Goal: Transaction & Acquisition: Purchase product/service

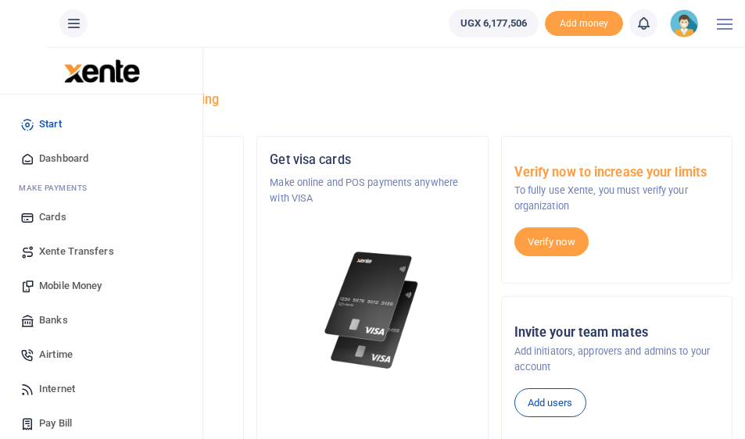
click at [59, 285] on span "Mobile Money" at bounding box center [70, 286] width 63 height 16
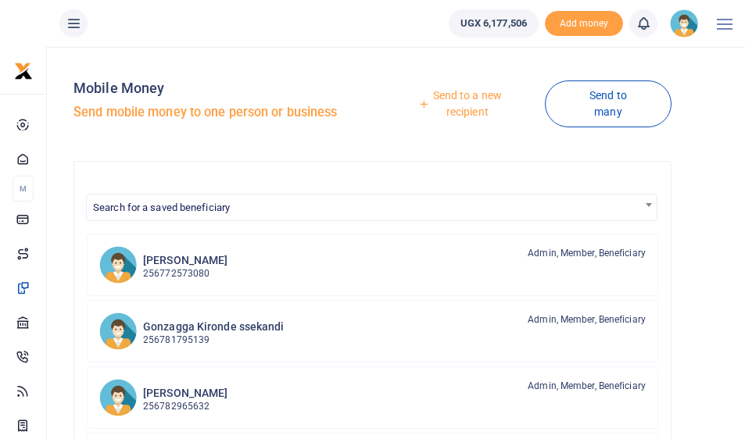
click at [475, 117] on div at bounding box center [372, 219] width 745 height 439
click at [475, 112] on link "Send to a new recipient" at bounding box center [461, 103] width 166 height 45
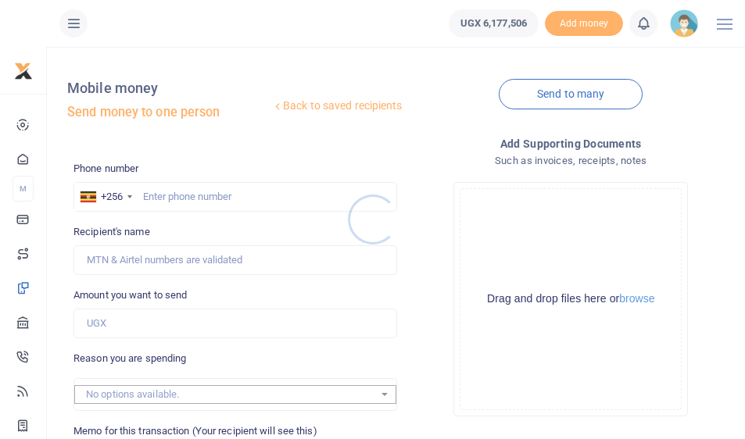
click at [160, 193] on div at bounding box center [372, 219] width 745 height 439
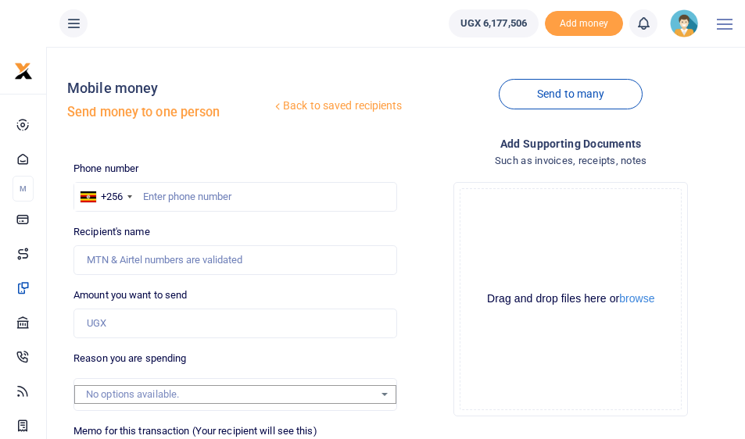
click at [163, 194] on div at bounding box center [372, 219] width 745 height 439
click at [181, 191] on input "text" at bounding box center [234, 197] width 323 height 30
type input "760179077"
type input "Brian Mugisha"
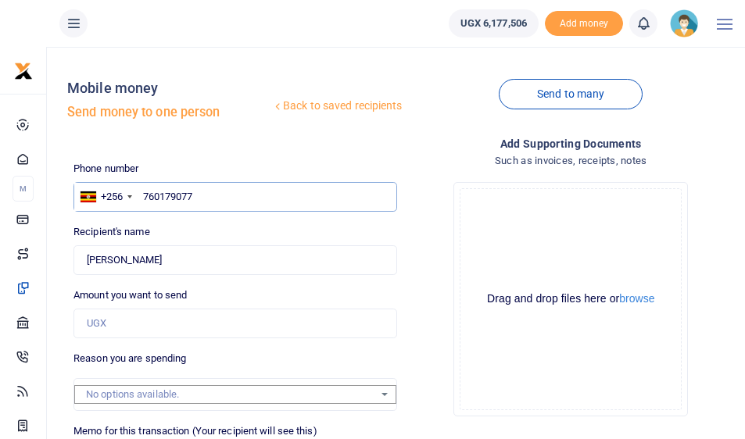
type input "760179077"
click at [114, 320] on input "Amount you want to send" at bounding box center [234, 324] width 323 height 30
type input "462,000"
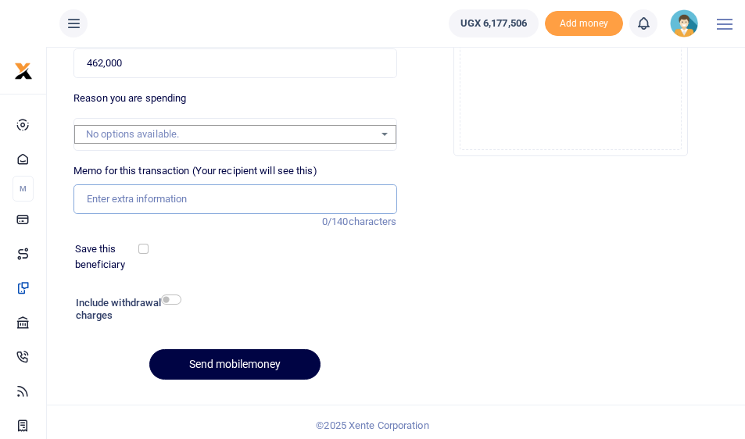
click at [104, 196] on input "Memo for this transaction (Your recipient will see this)" at bounding box center [234, 199] width 323 height 30
type input "support staff August"
click at [165, 295] on input "checkbox" at bounding box center [171, 300] width 20 height 10
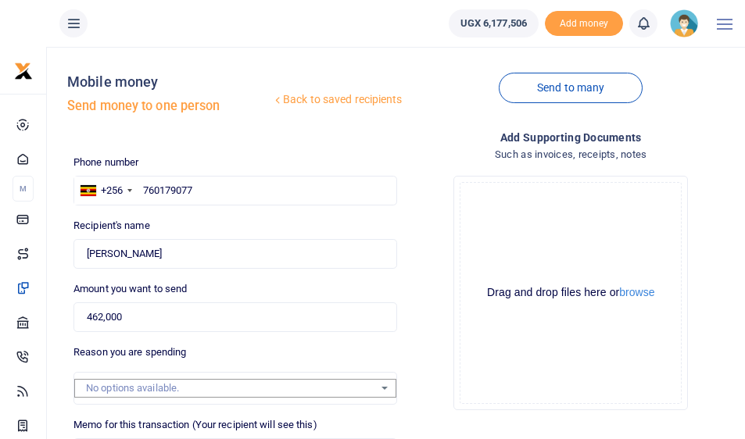
scroll to position [302, 0]
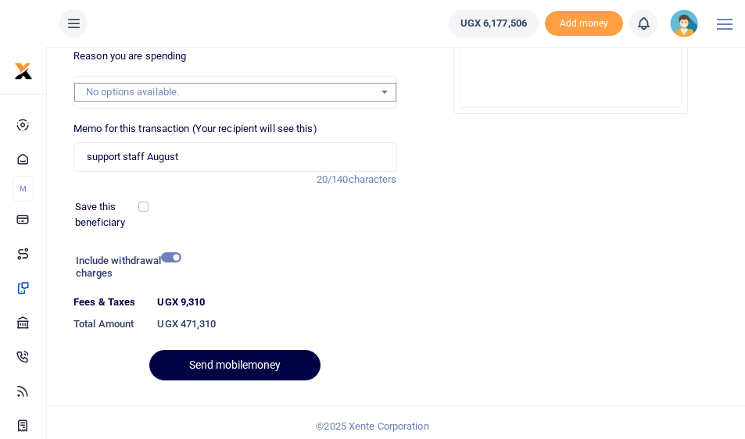
click at [173, 255] on input "checkbox" at bounding box center [171, 257] width 20 height 10
checkbox input "false"
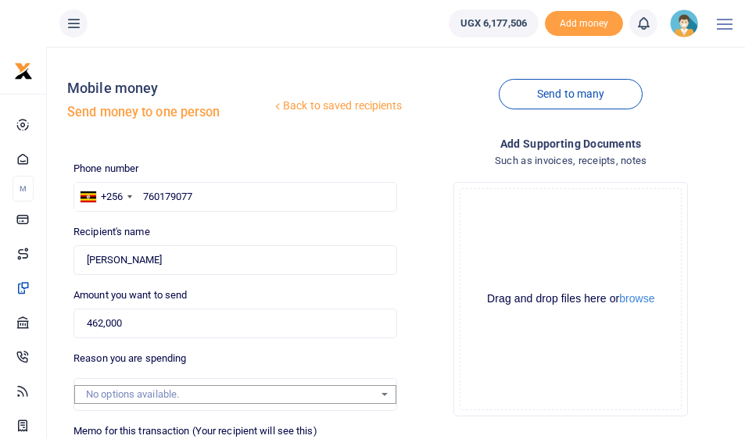
scroll to position [260, 0]
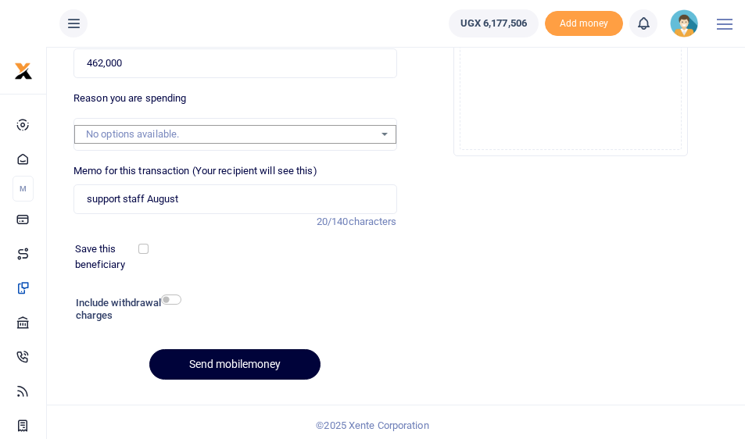
click at [198, 361] on button "Send mobilemoney" at bounding box center [234, 364] width 171 height 30
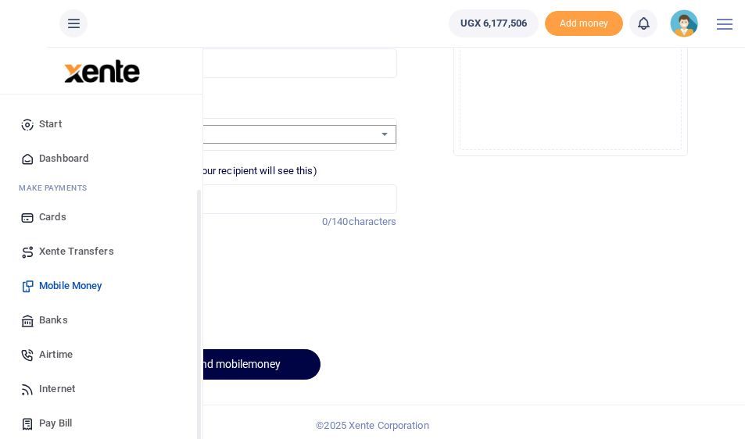
scroll to position [48, 0]
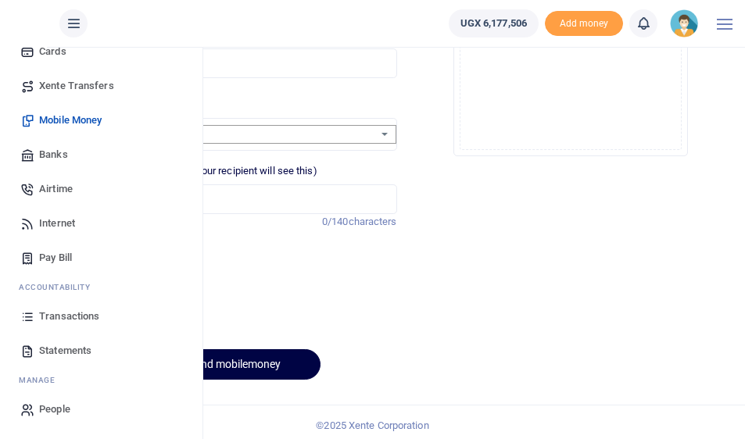
click at [66, 320] on span "Transactions" at bounding box center [69, 317] width 60 height 16
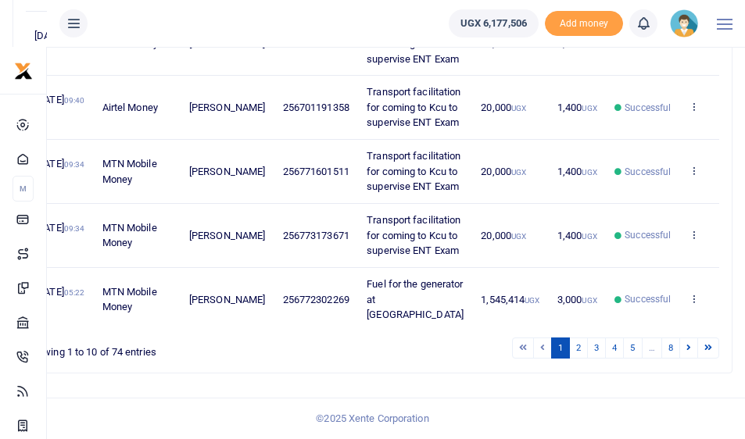
scroll to position [1074, 0]
click at [578, 352] on link "2" at bounding box center [578, 348] width 19 height 21
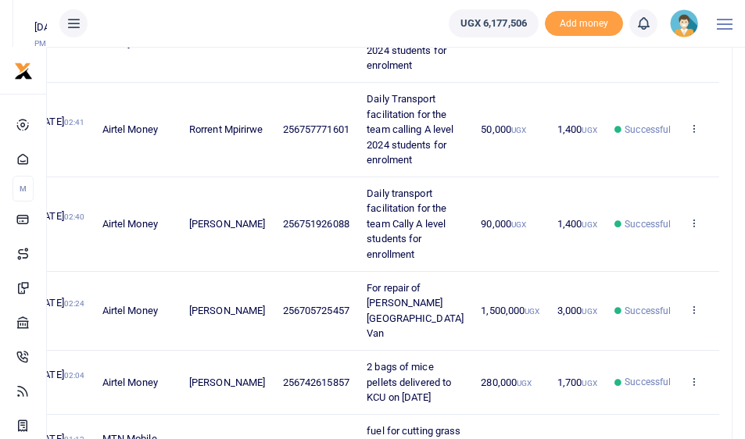
scroll to position [1296, 0]
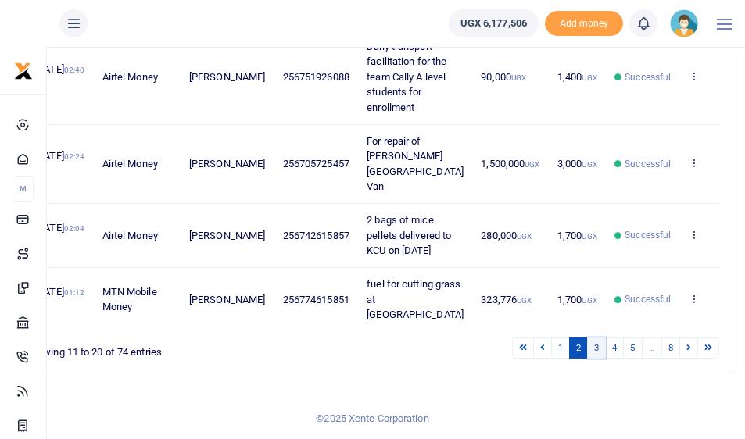
click at [602, 348] on link "3" at bounding box center [596, 348] width 19 height 21
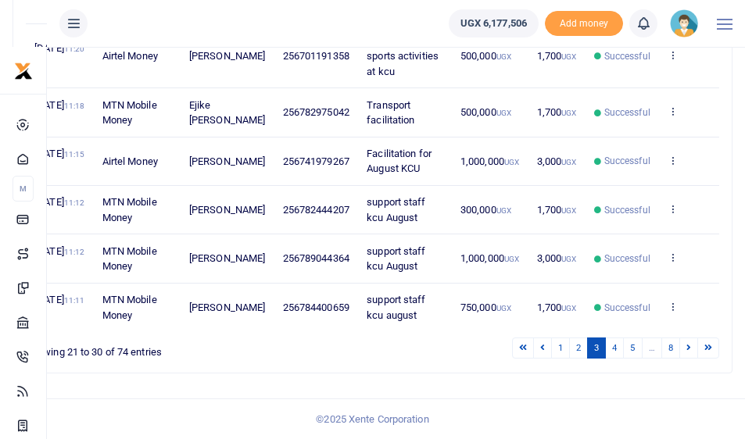
scroll to position [821, 0]
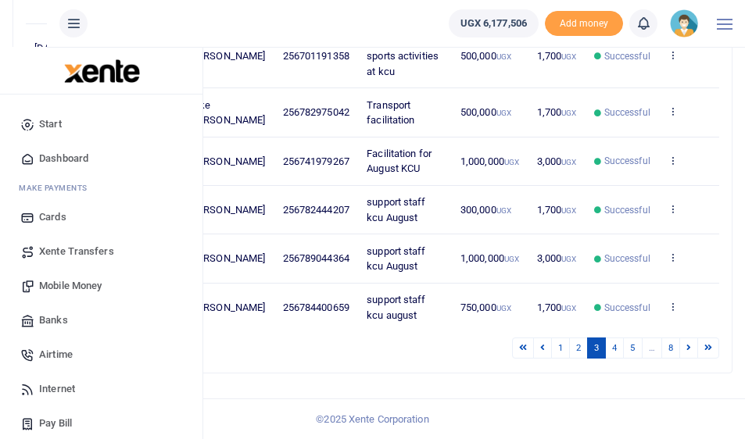
click at [57, 286] on span "Mobile Money" at bounding box center [70, 286] width 63 height 16
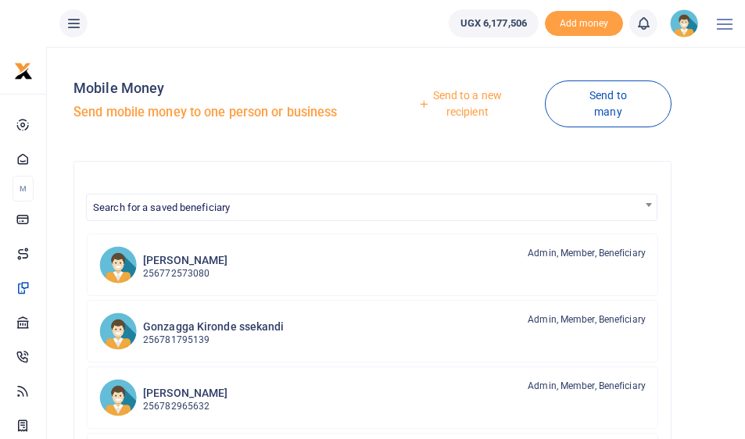
click at [444, 104] on link "Send to a new recipient" at bounding box center [461, 103] width 166 height 45
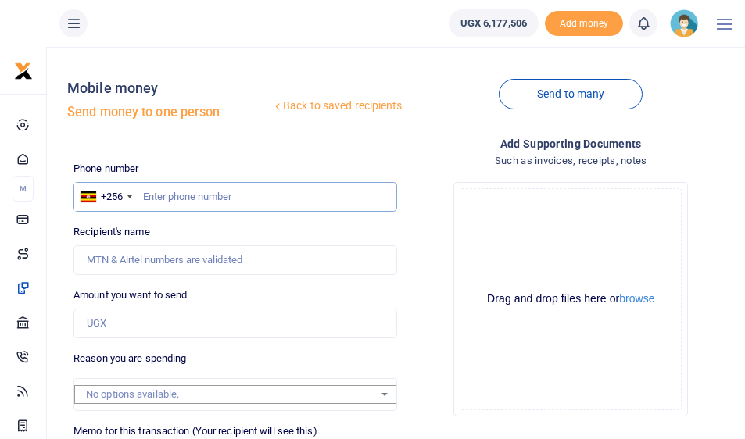
click at [233, 195] on input "text" at bounding box center [234, 197] width 323 height 30
type input "782444207"
type input "[PERSON_NAME]"
type input "782444207"
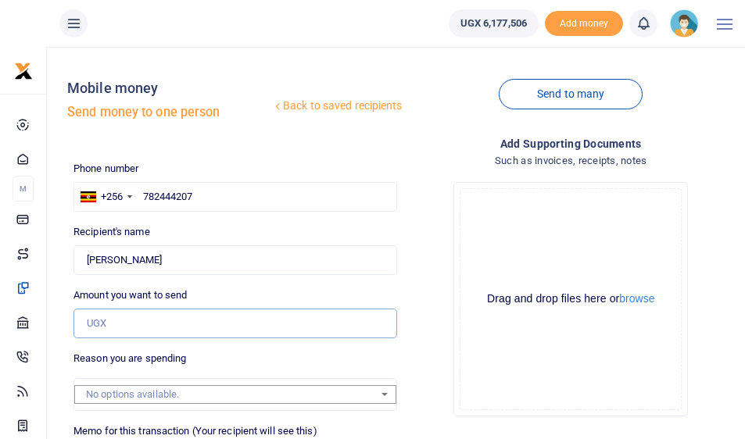
click at [143, 316] on input "Amount you want to send" at bounding box center [234, 324] width 323 height 30
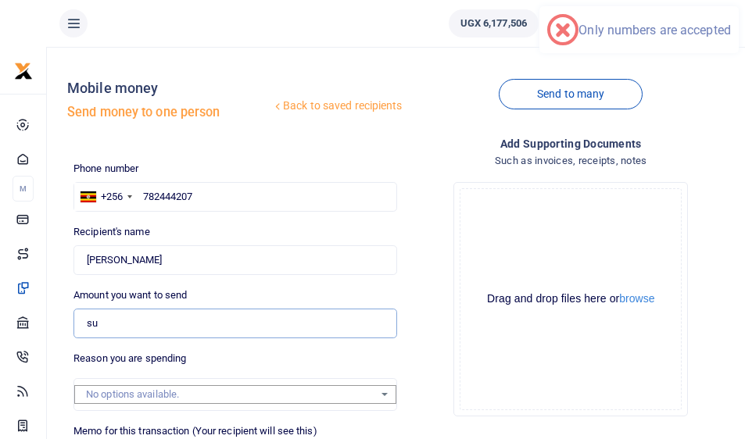
type input "s"
type input "300,000"
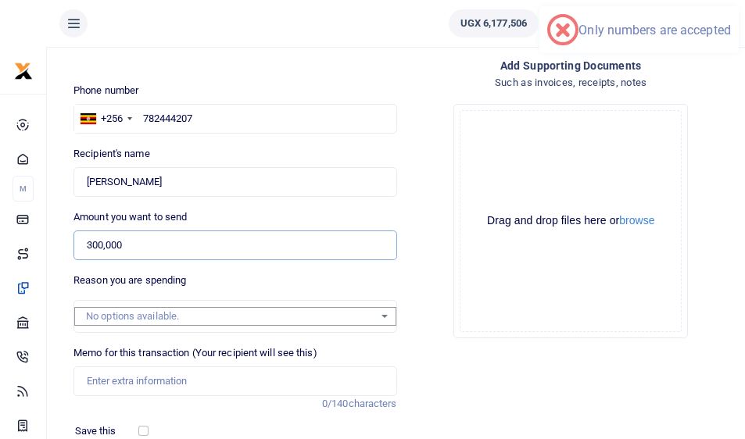
scroll to position [131, 0]
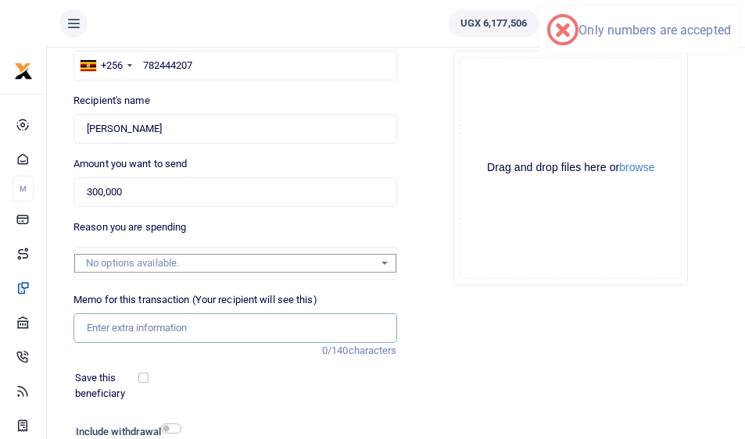
click at [151, 326] on input "Memo for this transaction (Your recipient will see this)" at bounding box center [234, 328] width 323 height 30
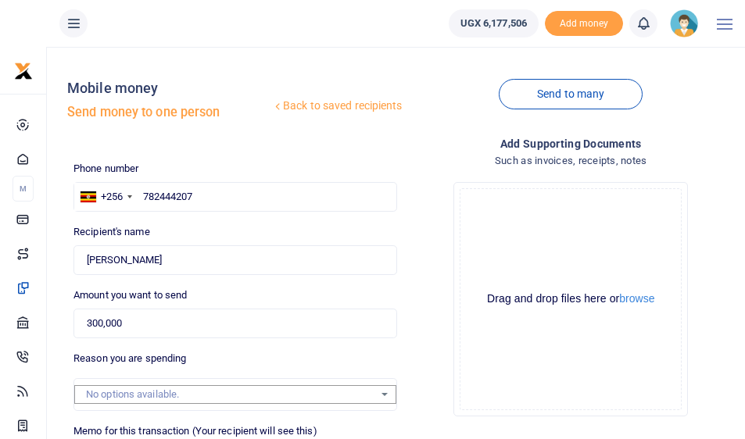
scroll to position [260, 0]
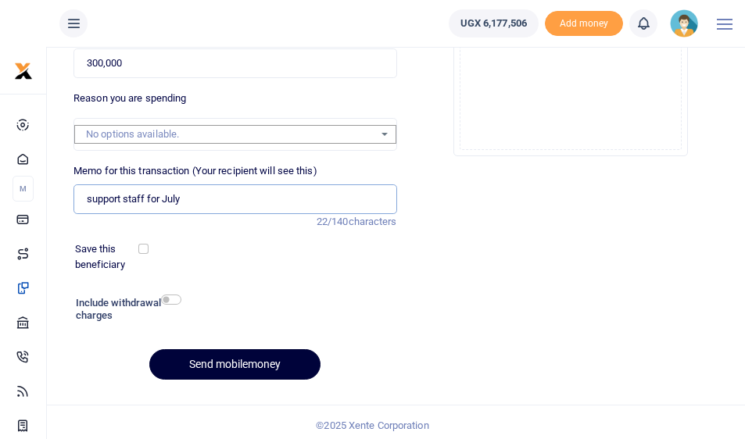
type input "support staff for July"
click at [205, 364] on button "Send mobilemoney" at bounding box center [234, 364] width 171 height 30
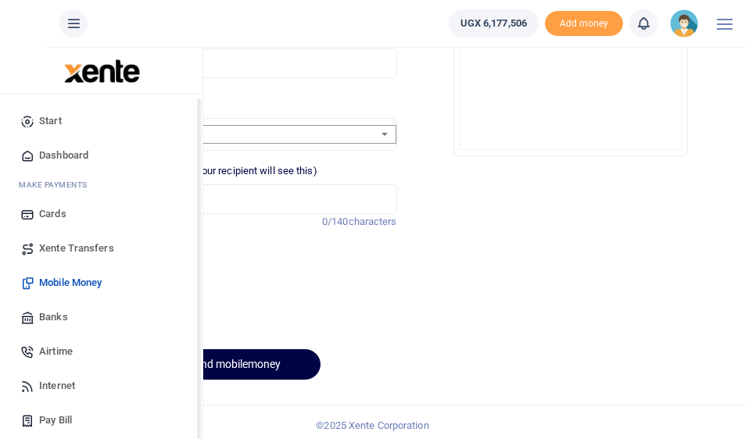
scroll to position [48, 0]
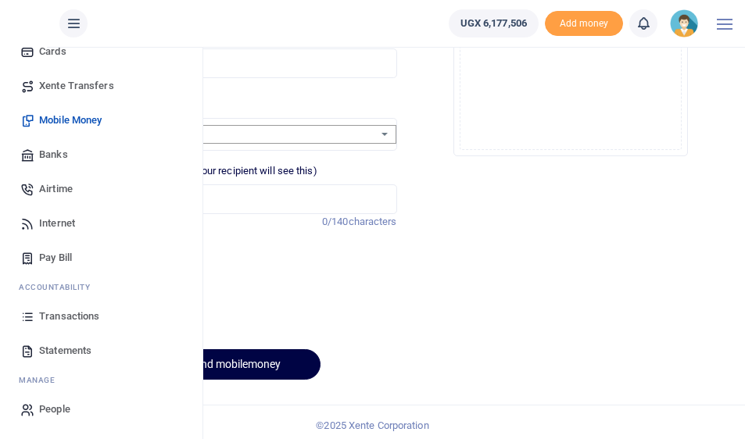
click at [58, 319] on span "Transactions" at bounding box center [69, 317] width 60 height 16
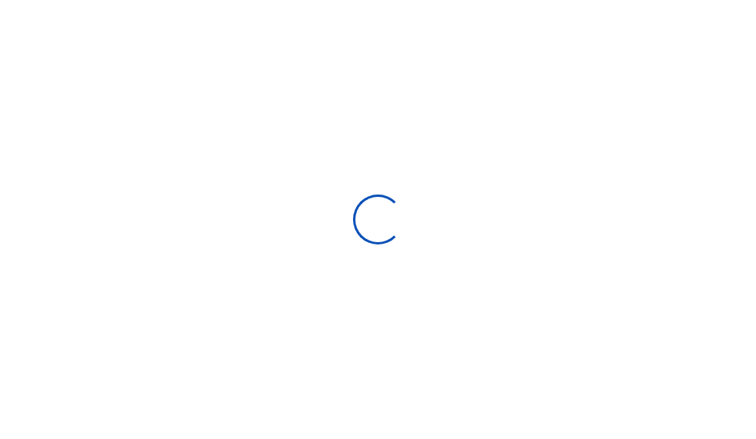
type input "[DATE] - [DATE]"
select select
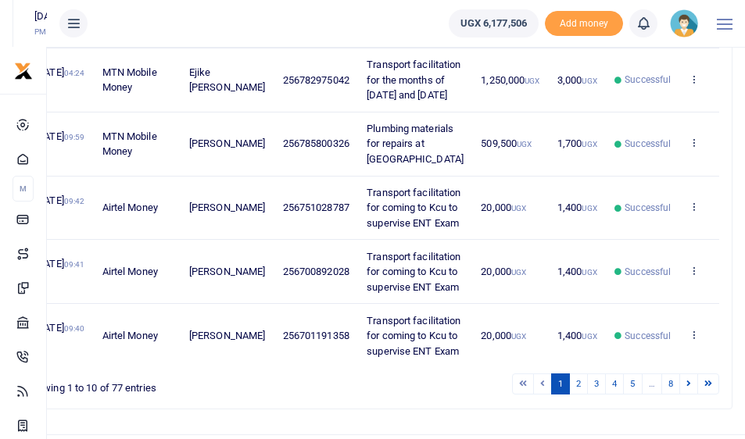
scroll to position [601, 0]
